Goal: Task Accomplishment & Management: Use online tool/utility

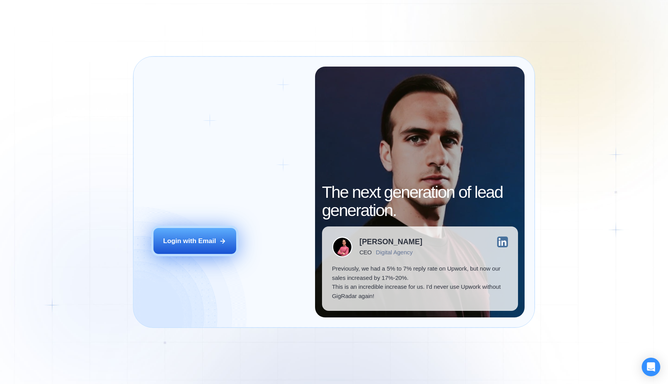
click at [222, 236] on button "Login with Email" at bounding box center [195, 241] width 83 height 26
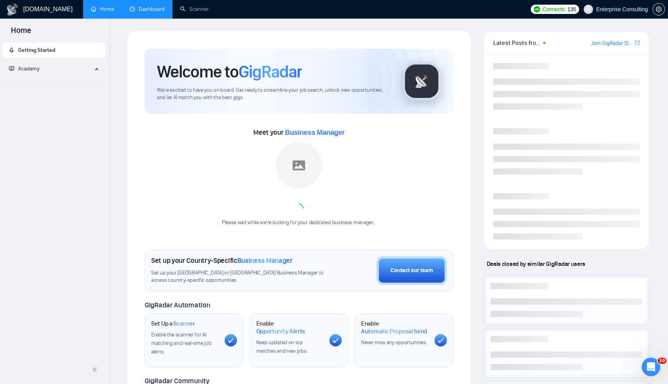
click at [149, 12] on link "Dashboard" at bounding box center [147, 9] width 35 height 7
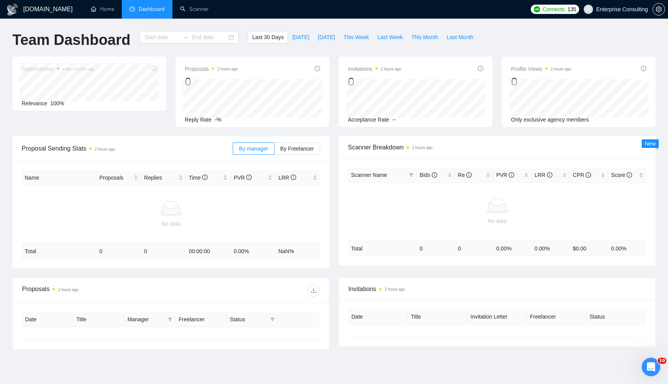
type input "2025-08-02"
type input "2025-09-01"
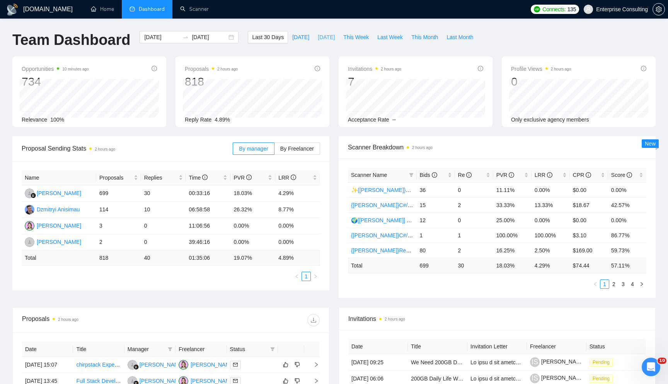
click at [325, 39] on span "Yesterday" at bounding box center [326, 37] width 17 height 9
type input "2025-08-31"
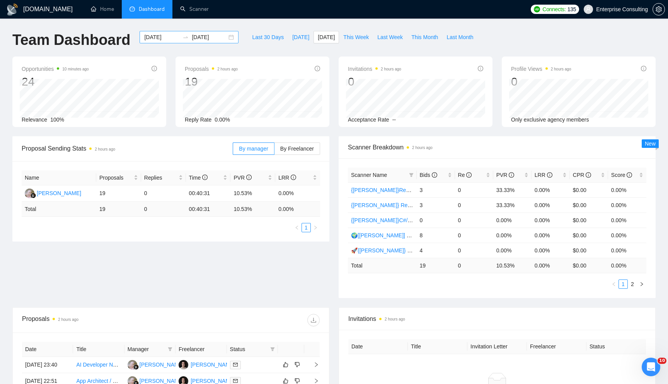
click at [223, 39] on div "2025-08-31 2025-08-31" at bounding box center [189, 37] width 99 height 12
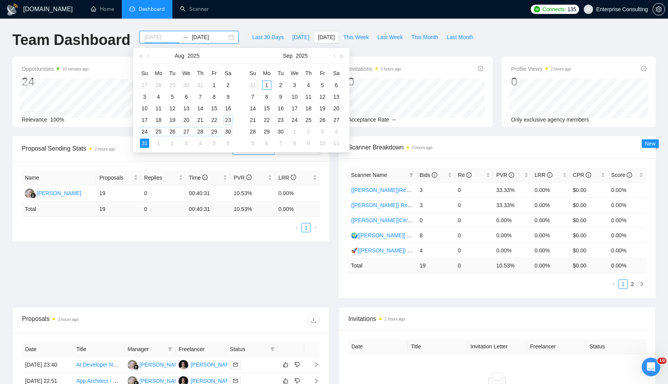
type input "2025-08-30"
click at [227, 133] on div "30" at bounding box center [228, 131] width 9 height 9
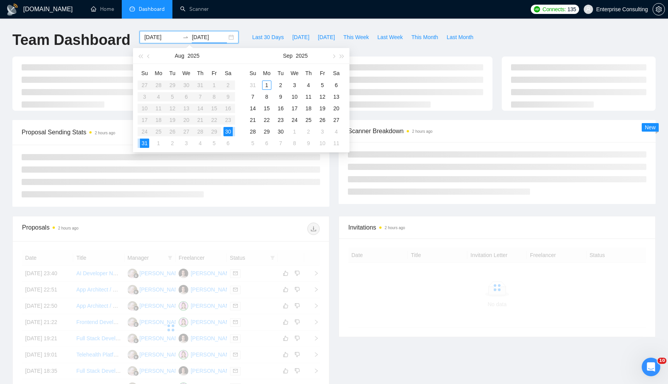
type input "2025-08-31"
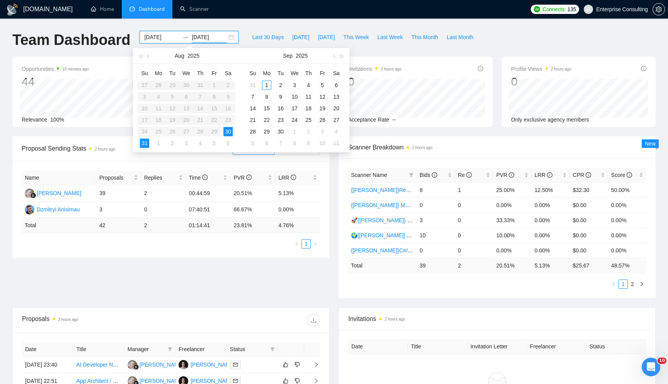
click at [263, 248] on div "Name Proposals Replies Time PVR LRR Rita Huljannah 39 2 00:44:59 20.51% 5.13% D…" at bounding box center [170, 209] width 317 height 97
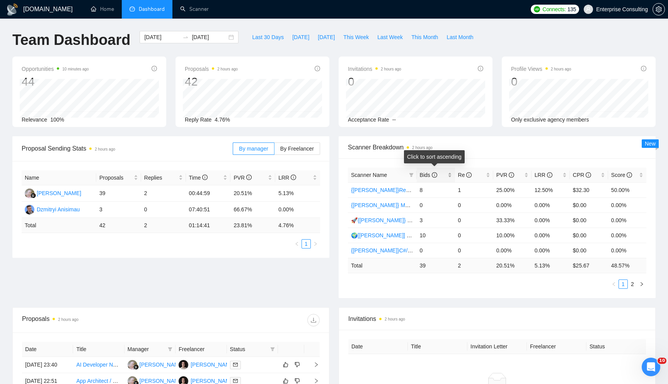
click at [446, 173] on div "Bids" at bounding box center [436, 175] width 32 height 9
click at [468, 288] on ul "1 2" at bounding box center [497, 283] width 299 height 9
click at [374, 188] on link "🌍[[PERSON_NAME]] Native Mobile WW" at bounding box center [401, 190] width 100 height 6
click at [641, 283] on icon "right" at bounding box center [642, 284] width 5 height 5
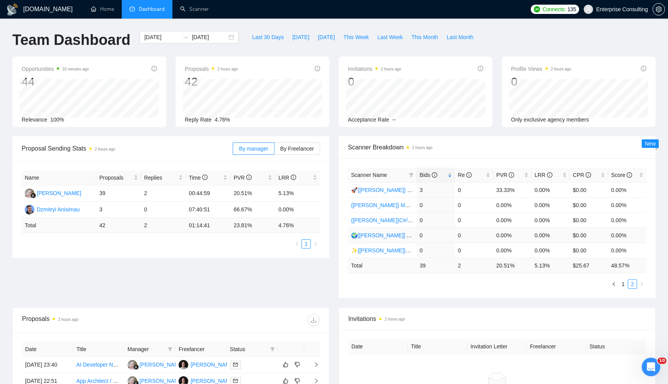
click at [398, 233] on link "🌍[[PERSON_NAME]] Cross-platform Mobile WW" at bounding box center [411, 235] width 120 height 6
click at [626, 284] on link "1" at bounding box center [623, 284] width 9 height 9
click at [340, 40] on button "This Week" at bounding box center [356, 37] width 34 height 12
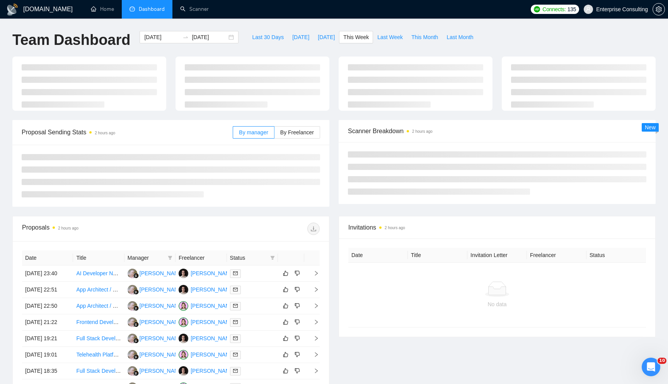
type input "2025-09-01"
type input "2025-09-07"
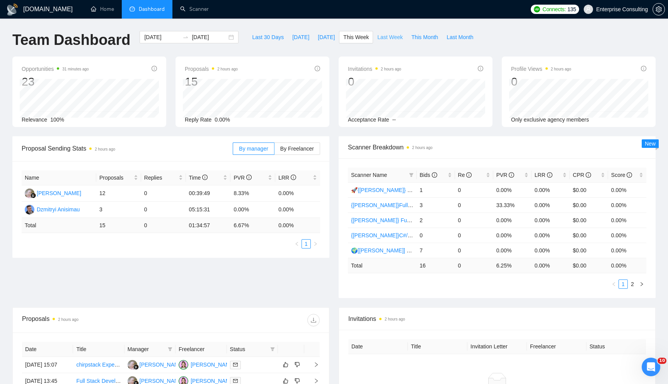
click at [386, 39] on span "Last Week" at bounding box center [391, 37] width 26 height 9
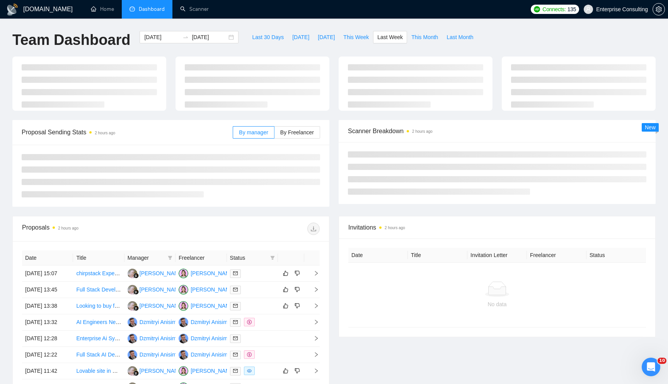
type input "2025-08-25"
type input "2025-08-31"
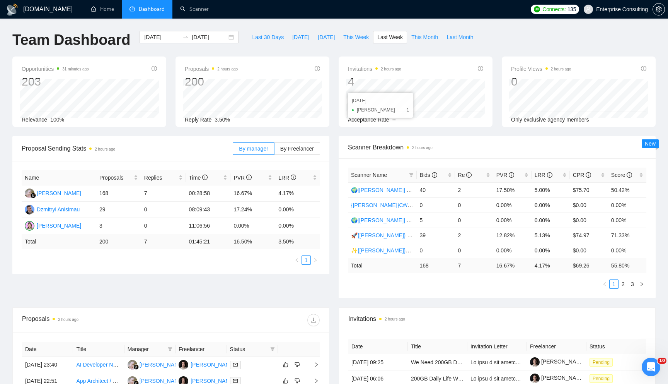
click at [413, 103] on div "2025-08-28 Ekaterina Baranova 1" at bounding box center [380, 105] width 65 height 25
click at [526, 258] on td "16.67 %" at bounding box center [513, 265] width 38 height 15
click at [494, 267] on td "16.67 %" at bounding box center [513, 265] width 38 height 15
click at [583, 234] on td "$74.97" at bounding box center [589, 234] width 38 height 15
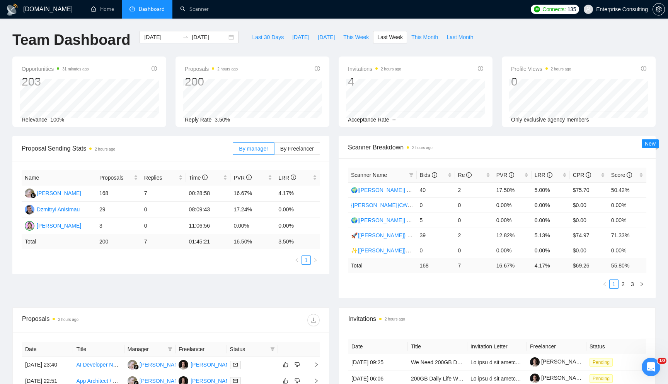
click at [530, 288] on ul "1 2 3" at bounding box center [497, 283] width 299 height 9
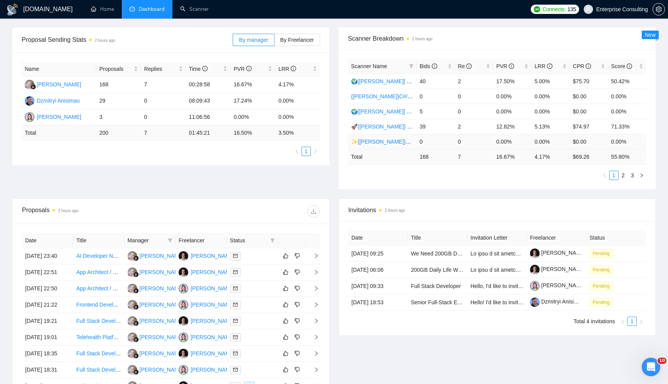
scroll to position [105, 0]
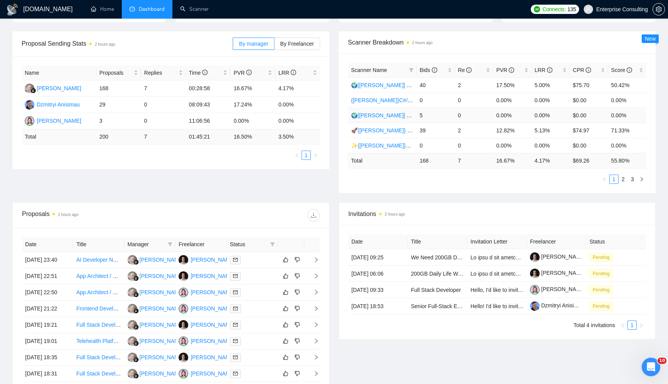
drag, startPoint x: 417, startPoint y: 121, endPoint x: 444, endPoint y: 122, distance: 26.7
click at [444, 122] on td "5" at bounding box center [436, 115] width 38 height 15
click at [511, 136] on td "12.82%" at bounding box center [513, 130] width 38 height 15
click at [628, 182] on li "3" at bounding box center [632, 178] width 9 height 9
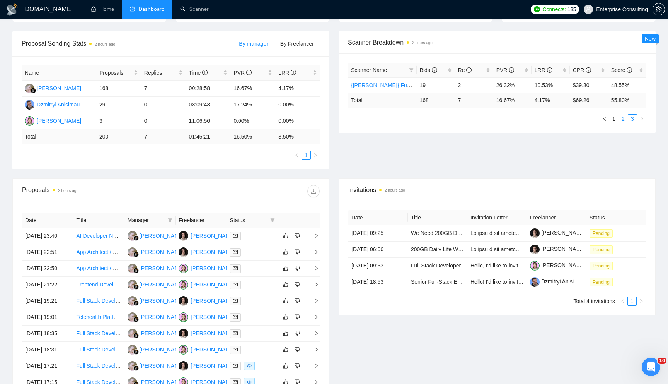
click at [622, 121] on link "2" at bounding box center [623, 119] width 9 height 9
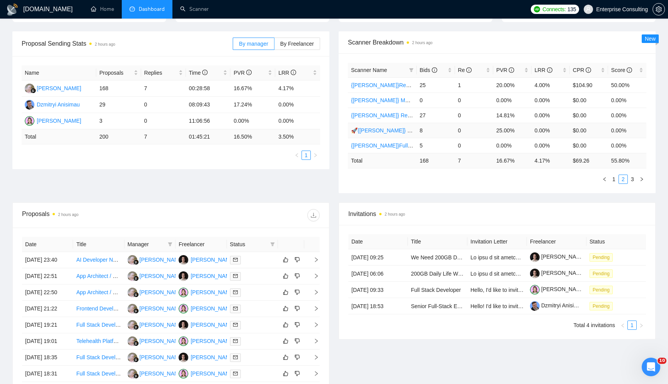
scroll to position [0, 0]
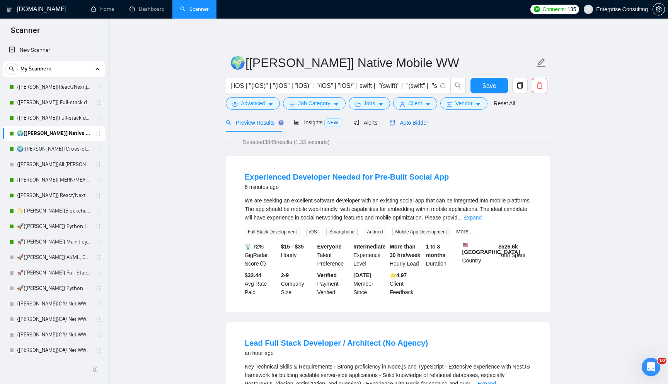
click at [419, 123] on span "Auto Bidder" at bounding box center [409, 123] width 38 height 6
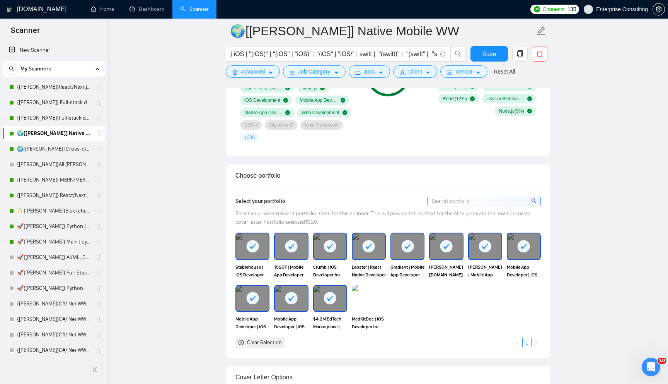
scroll to position [621, 0]
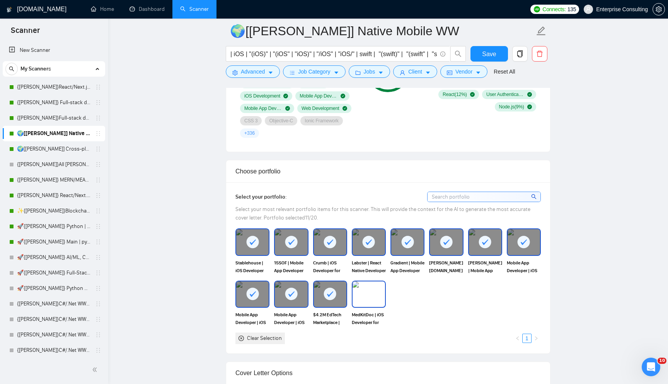
click at [366, 295] on img at bounding box center [369, 294] width 32 height 26
click at [474, 51] on button "Save" at bounding box center [490, 53] width 38 height 15
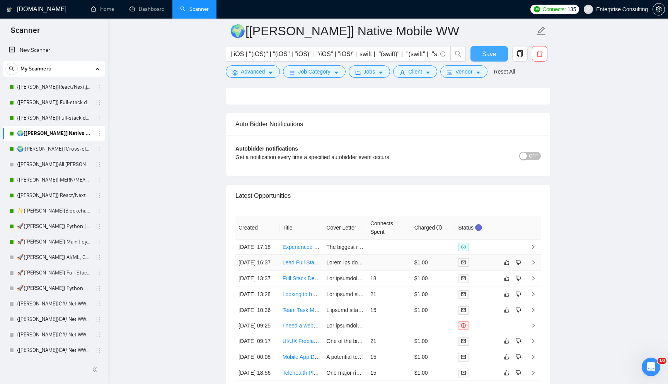
scroll to position [1881, 0]
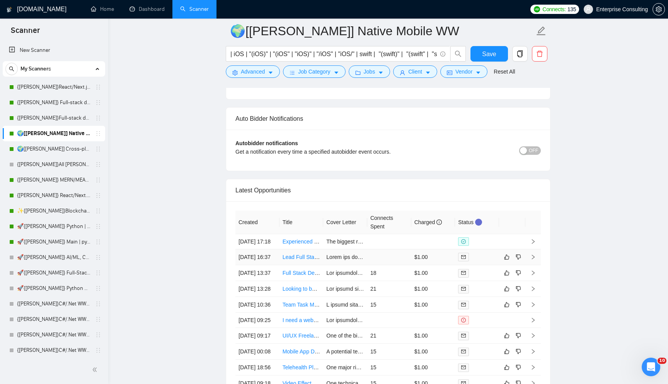
click at [362, 265] on td at bounding box center [345, 257] width 44 height 16
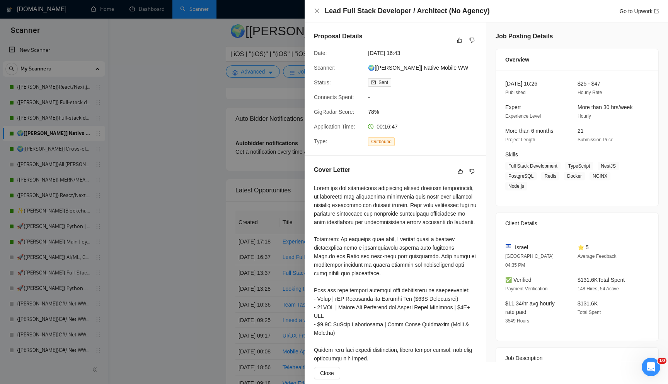
click at [228, 182] on div at bounding box center [334, 192] width 668 height 384
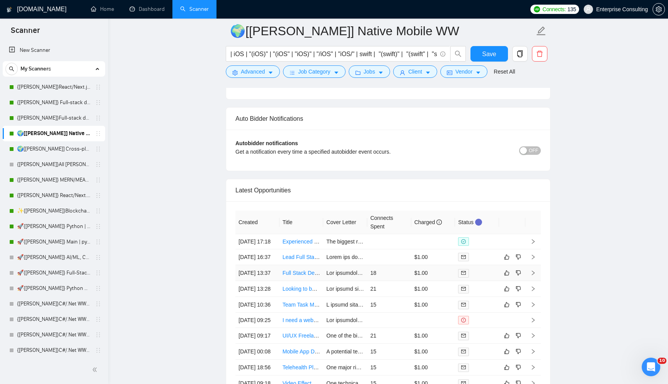
click at [437, 281] on td "$1.00" at bounding box center [434, 273] width 44 height 16
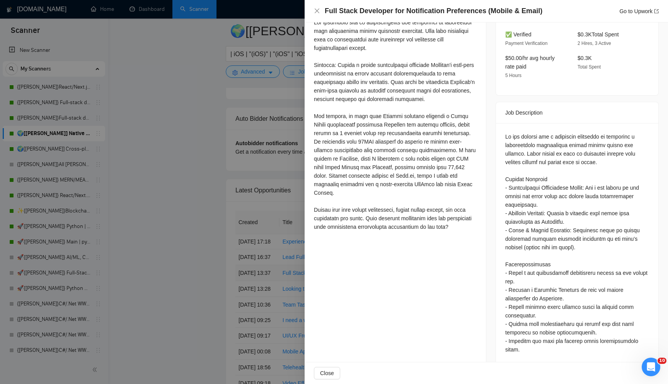
scroll to position [232, 0]
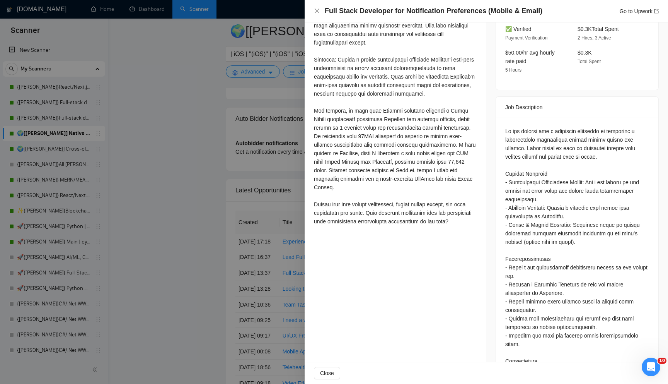
click at [283, 179] on div at bounding box center [334, 192] width 668 height 384
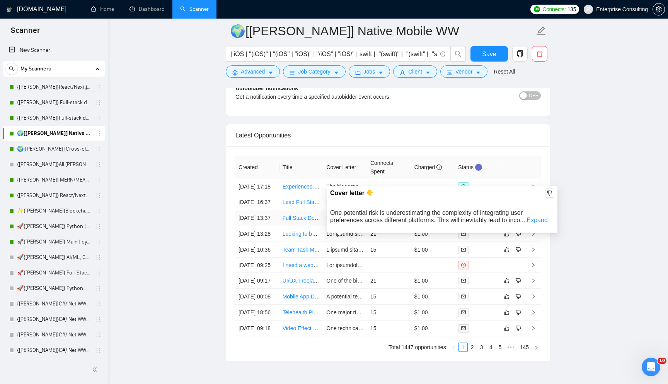
scroll to position [1935, 0]
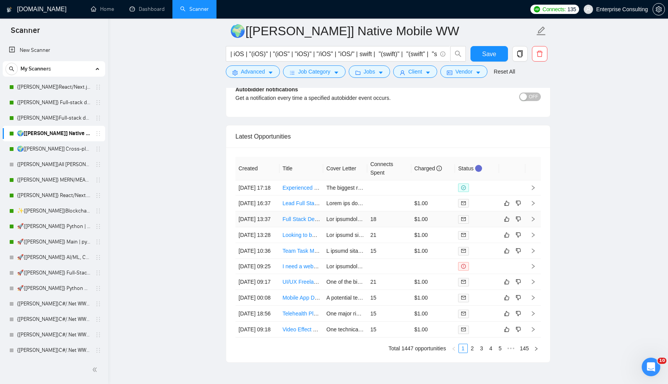
click at [392, 227] on td "18" at bounding box center [389, 219] width 44 height 16
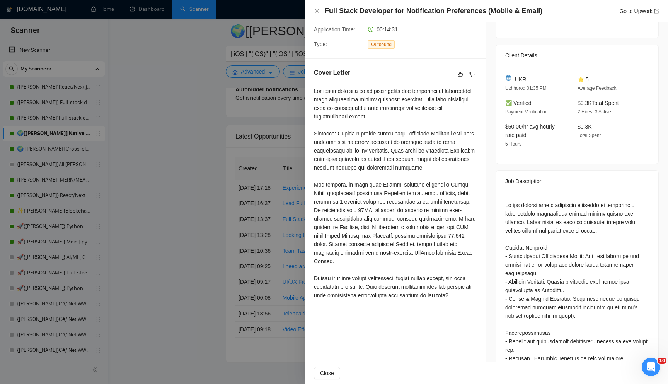
scroll to position [159, 0]
click at [271, 130] on div at bounding box center [334, 192] width 668 height 384
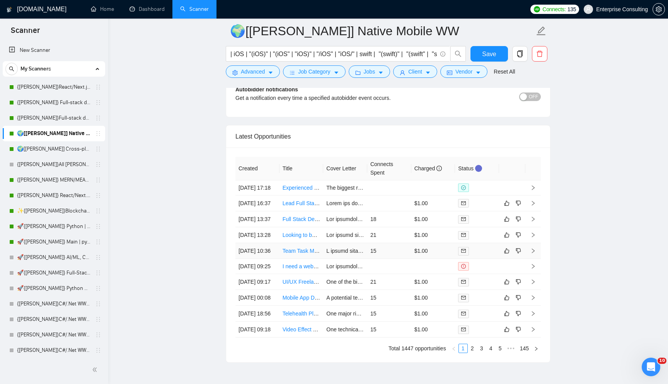
click at [397, 259] on td "15" at bounding box center [389, 251] width 44 height 16
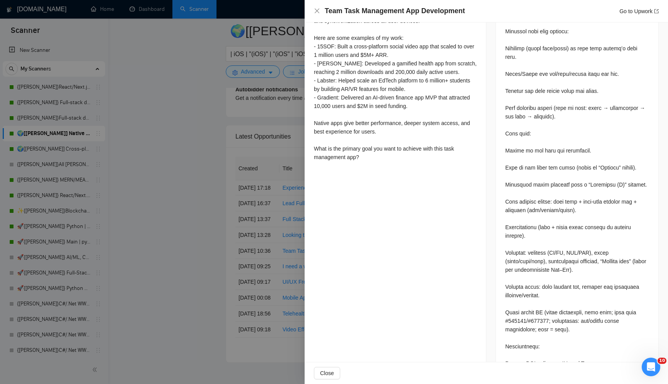
scroll to position [528, 0]
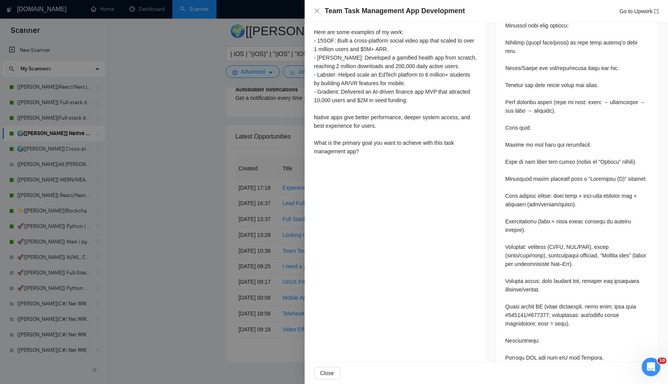
click at [216, 183] on div at bounding box center [334, 192] width 668 height 384
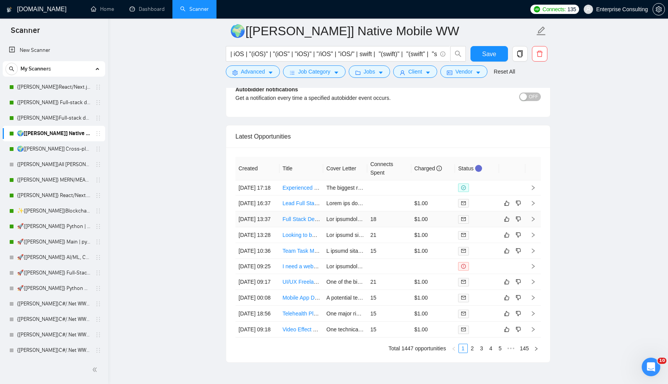
click at [404, 227] on td "18" at bounding box center [389, 219] width 44 height 16
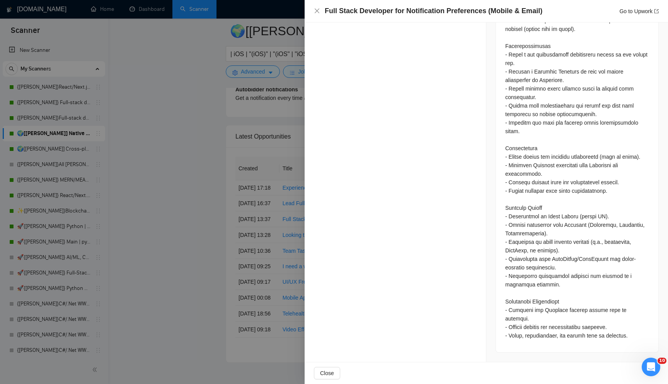
click at [193, 274] on div at bounding box center [334, 192] width 668 height 384
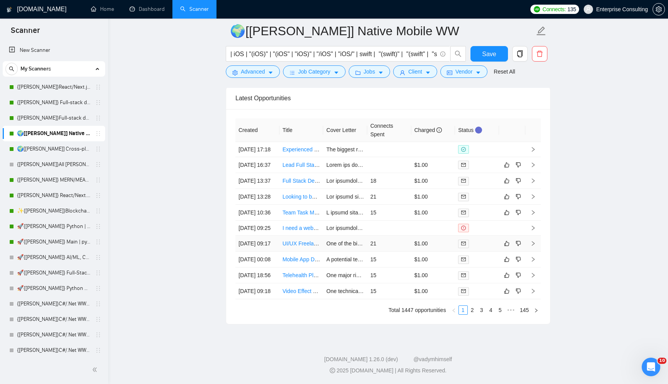
scroll to position [2048, 0]
click at [469, 313] on link "2" at bounding box center [472, 310] width 9 height 9
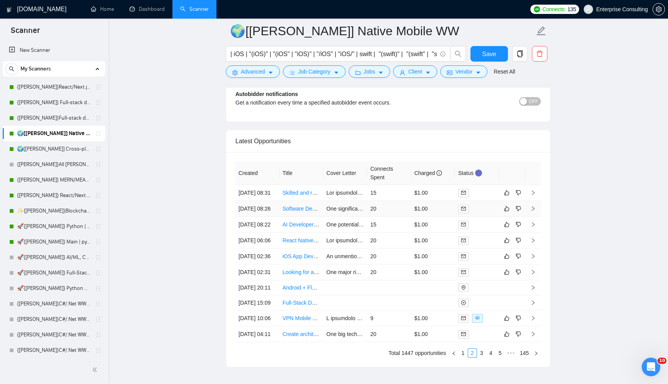
scroll to position [1927, 0]
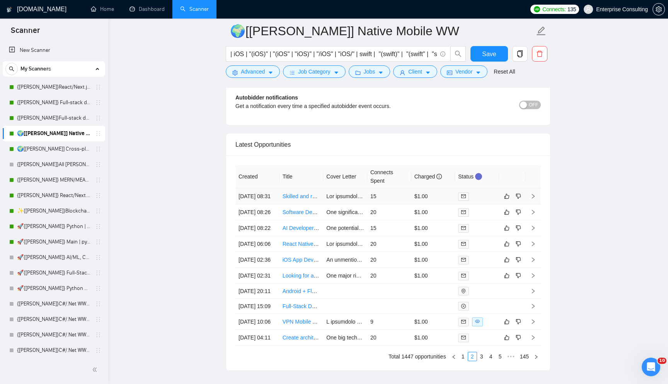
click at [384, 204] on td "15" at bounding box center [389, 196] width 44 height 16
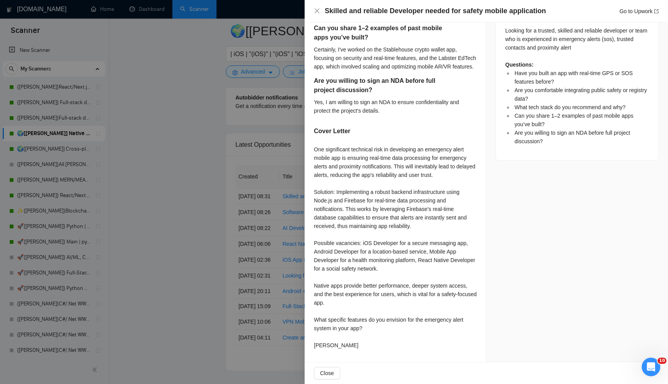
click at [247, 285] on div at bounding box center [334, 192] width 668 height 384
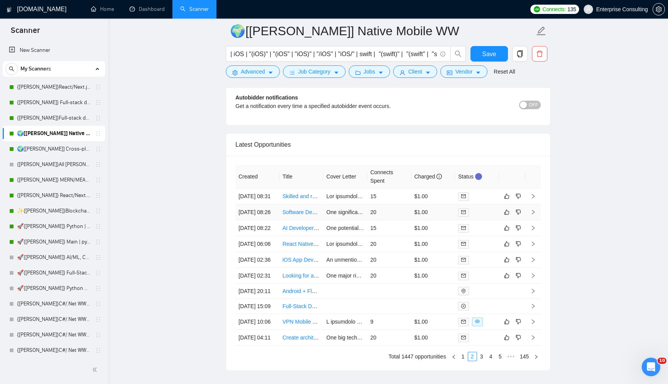
click at [407, 220] on td "20" at bounding box center [389, 212] width 44 height 16
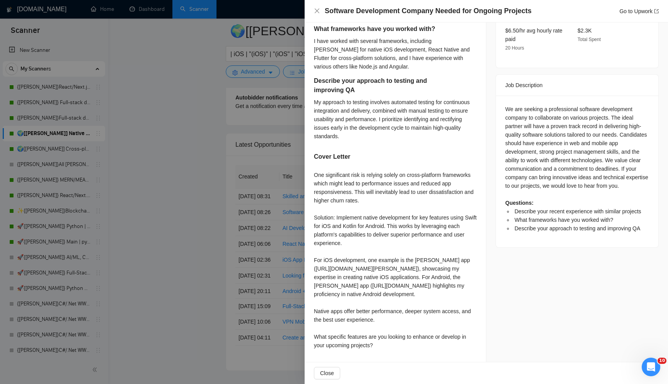
click at [160, 225] on div at bounding box center [334, 192] width 668 height 384
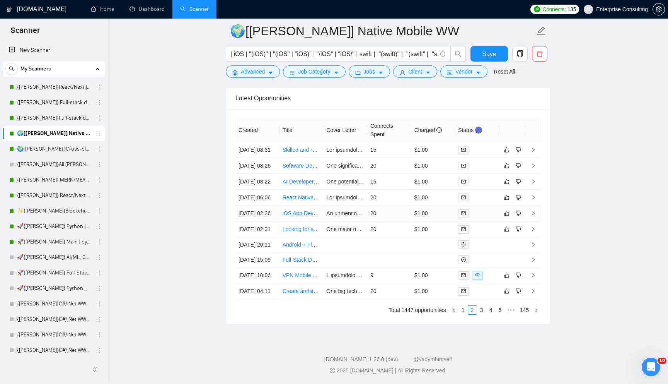
scroll to position [2052, 0]
click at [483, 311] on link "3" at bounding box center [482, 310] width 9 height 9
click at [464, 309] on link "1" at bounding box center [463, 310] width 9 height 9
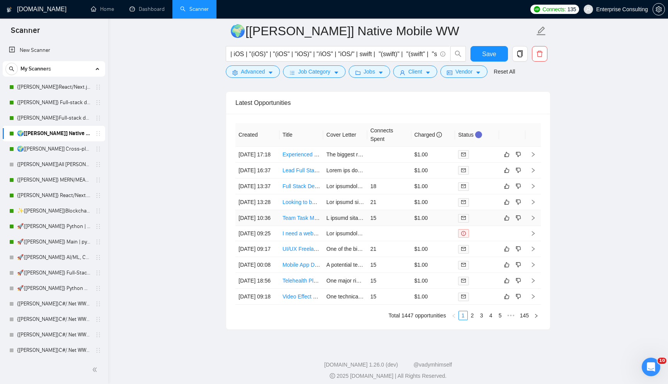
scroll to position [1966, 0]
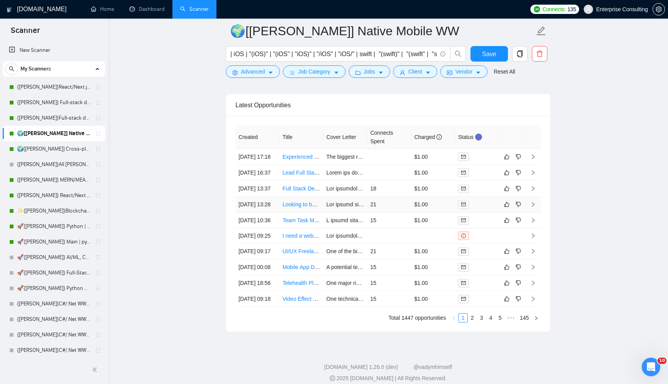
click at [378, 212] on td "21" at bounding box center [389, 205] width 44 height 16
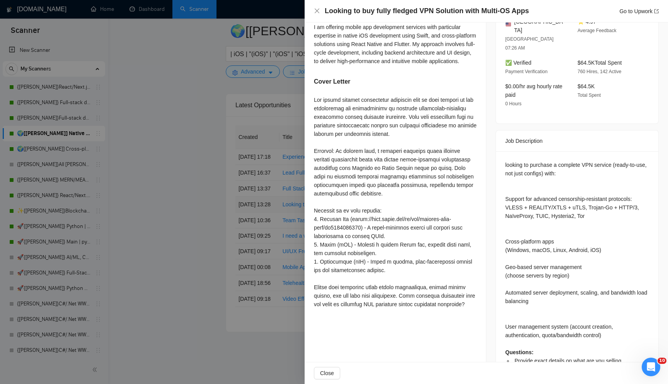
scroll to position [207, 0]
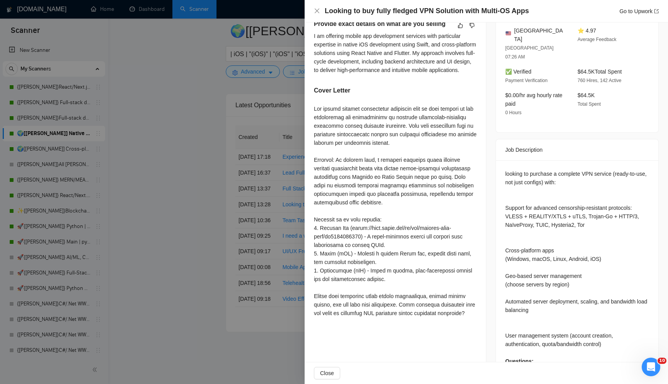
click at [218, 206] on div at bounding box center [334, 192] width 668 height 384
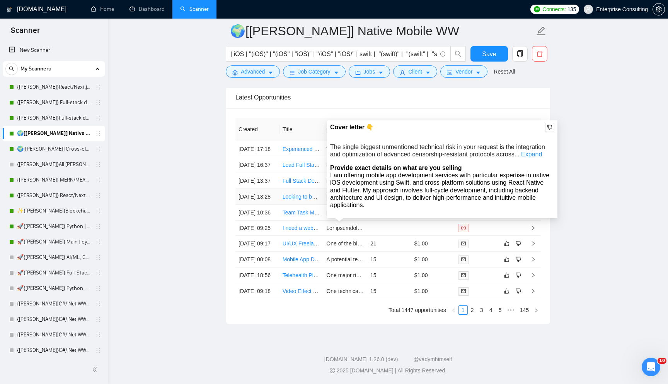
scroll to position [1993, 0]
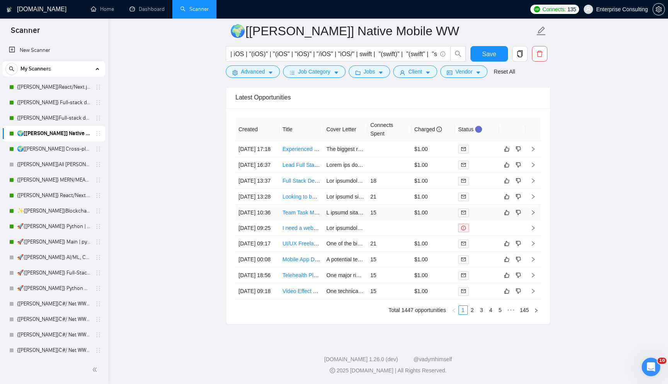
click at [406, 220] on td "15" at bounding box center [389, 213] width 44 height 16
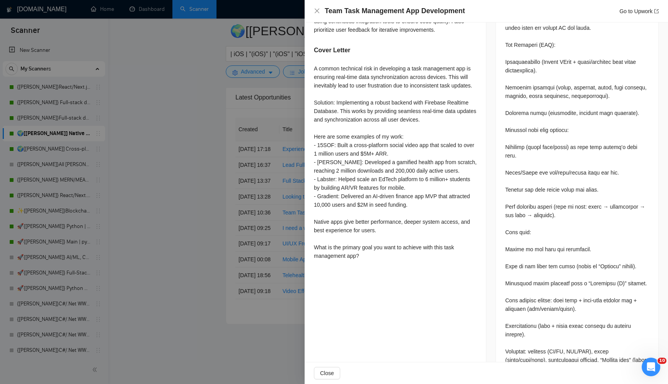
scroll to position [422, 0]
click at [224, 145] on div at bounding box center [334, 192] width 668 height 384
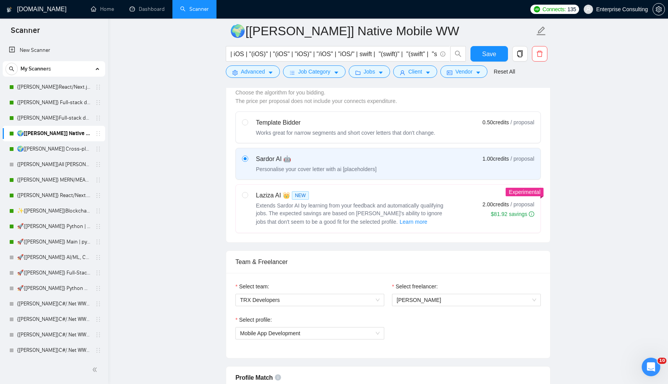
scroll to position [228, 0]
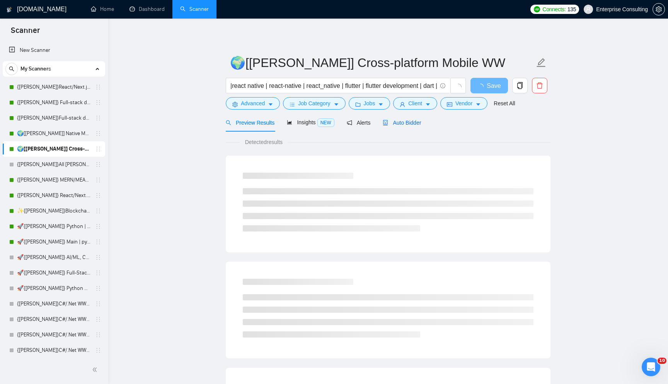
click at [396, 124] on span "Auto Bidder" at bounding box center [402, 123] width 38 height 6
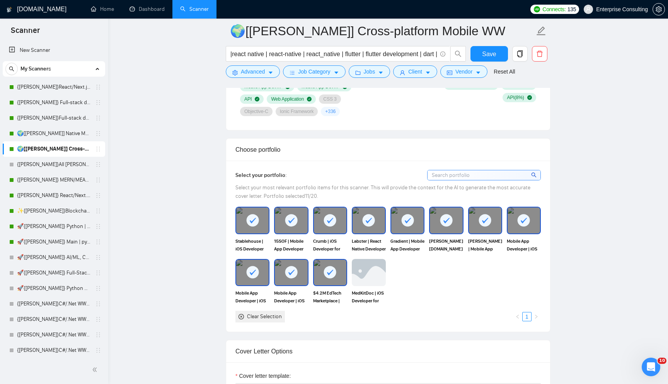
scroll to position [630, 0]
click at [365, 278] on img at bounding box center [369, 273] width 32 height 26
click at [489, 52] on span "Save" at bounding box center [489, 54] width 14 height 10
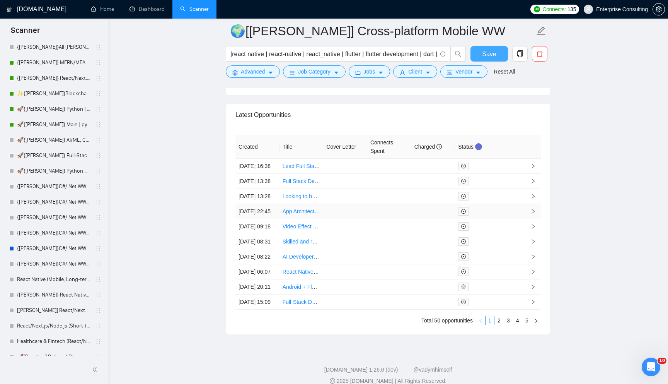
scroll to position [2039, 0]
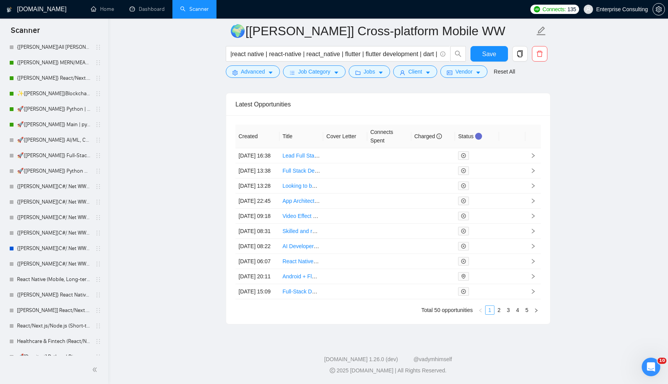
click at [494, 310] on link "1" at bounding box center [490, 310] width 9 height 9
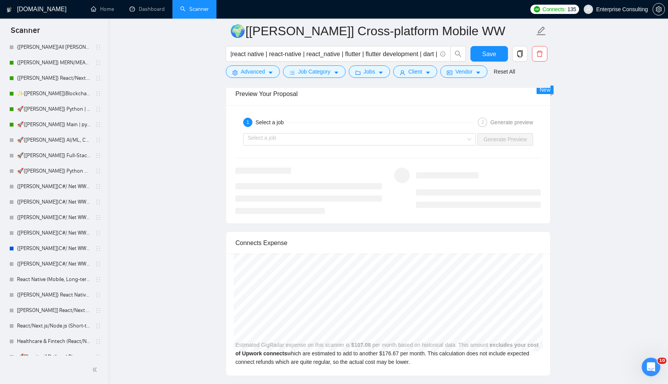
scroll to position [1060, 0]
